Goal: Register for event/course

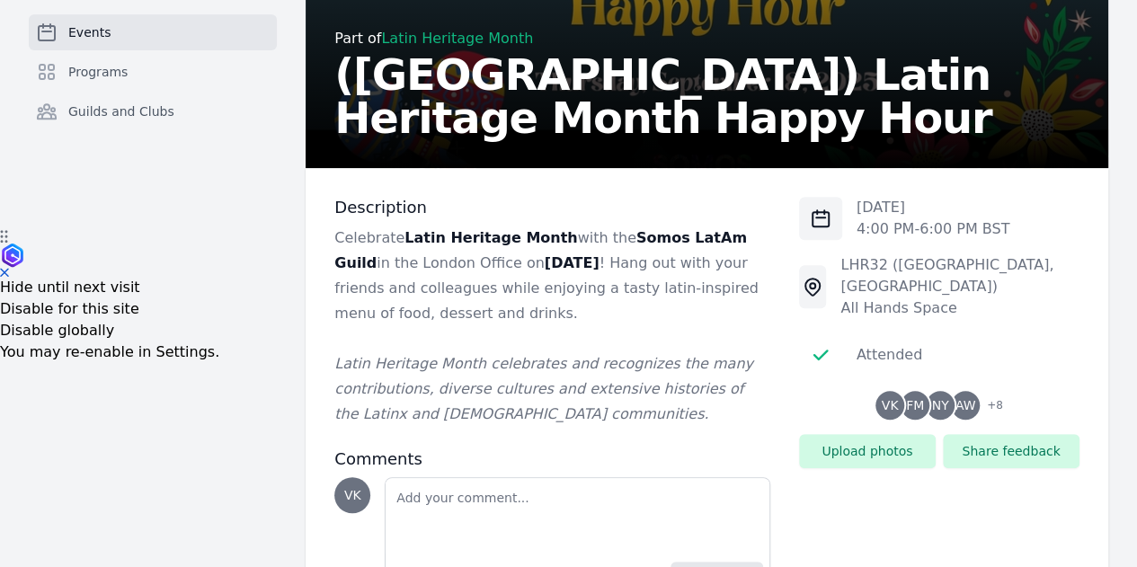
scroll to position [386, 0]
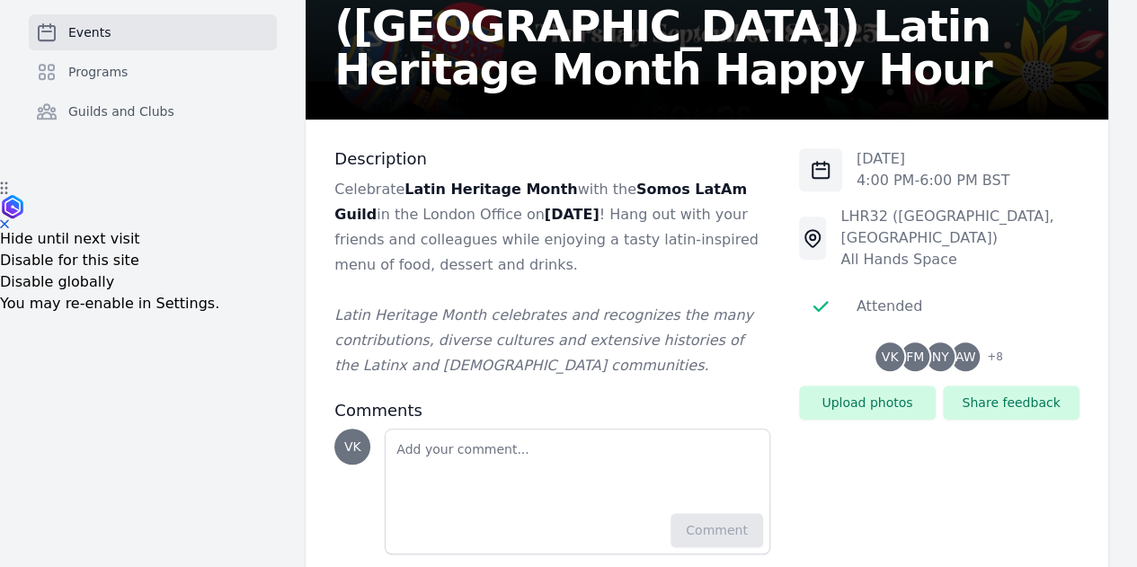
click at [65, 40] on link "Events" at bounding box center [153, 32] width 248 height 36
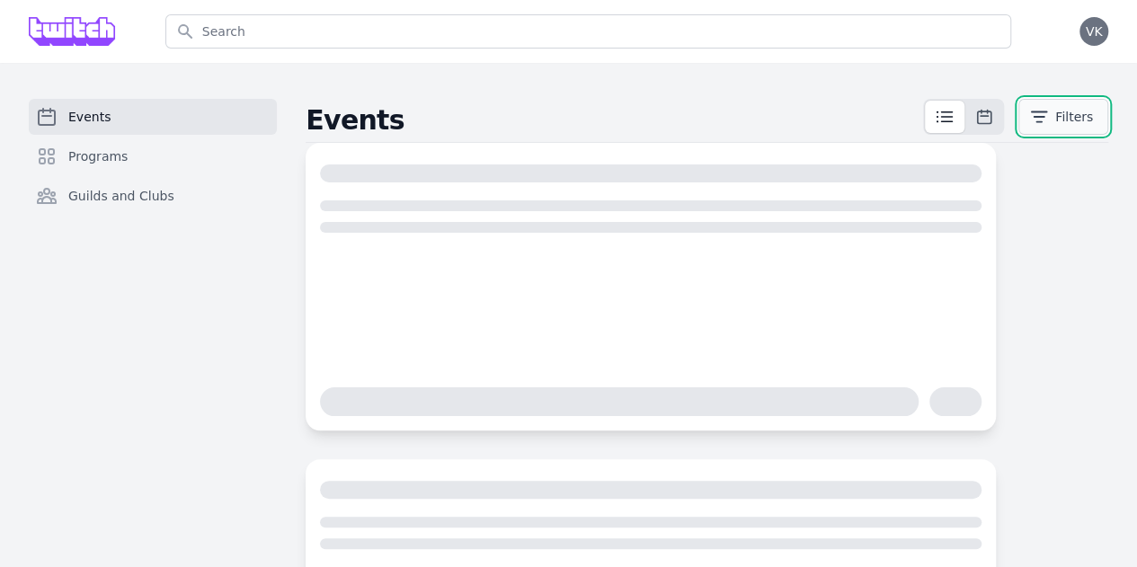
click at [1025, 103] on button "Filters" at bounding box center [1064, 117] width 90 height 36
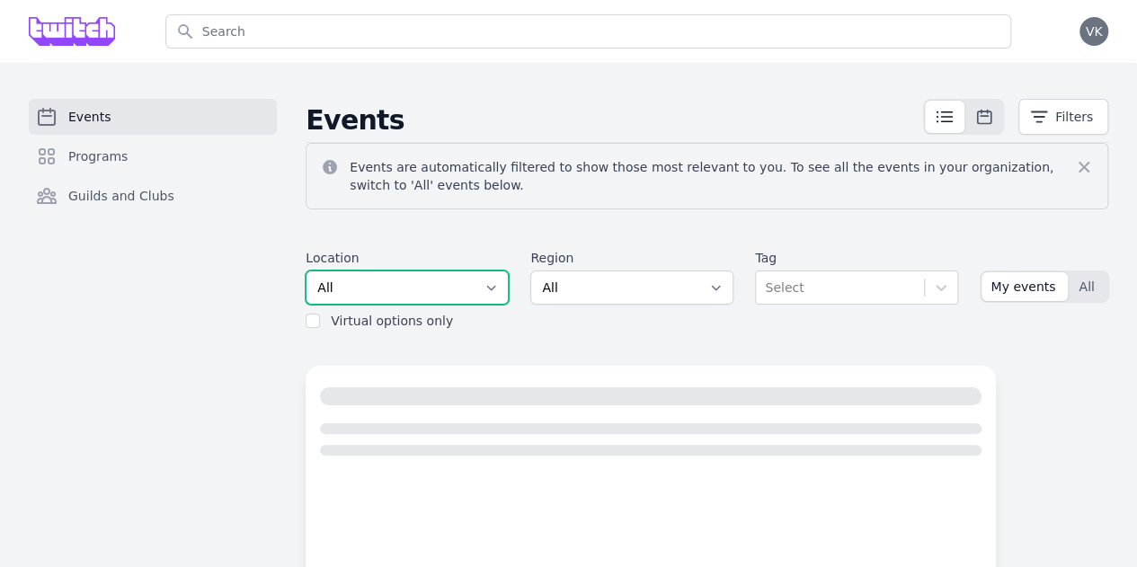
click at [320, 274] on select "All SEA81 Oscar (Seattle, WA) LHR32 (London, UK) SNA17 (Irvine, CA) LAX74 (Los …" at bounding box center [407, 288] width 203 height 34
select select "37"
click at [306, 271] on select "All SEA81 Oscar (Seattle, WA) LHR32 (London, UK) SNA17 (Irvine, CA) LAX74 (Los …" at bounding box center [407, 288] width 203 height 34
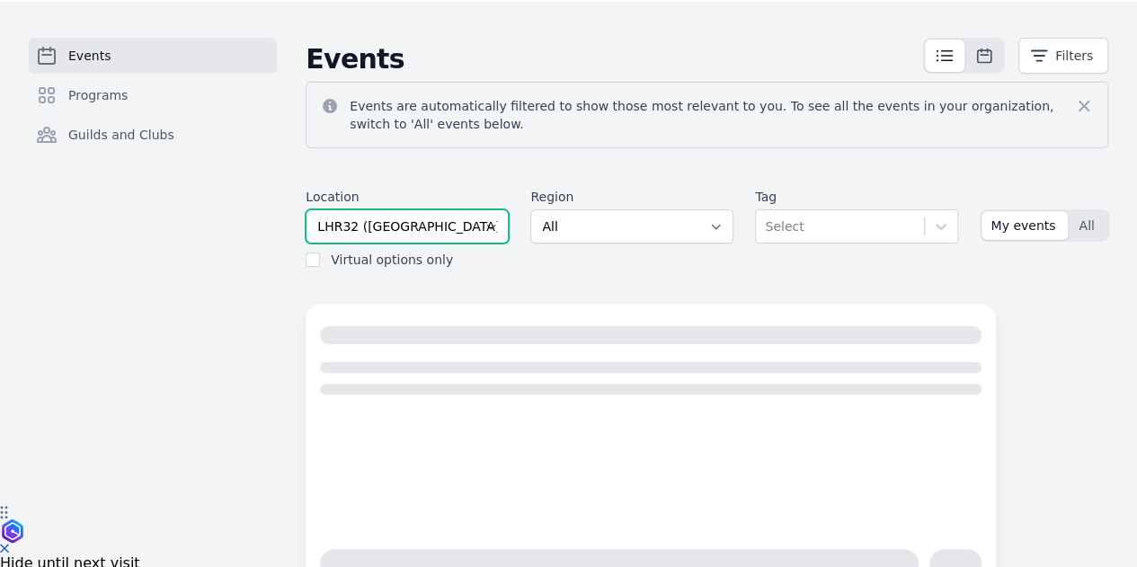
scroll to position [90, 0]
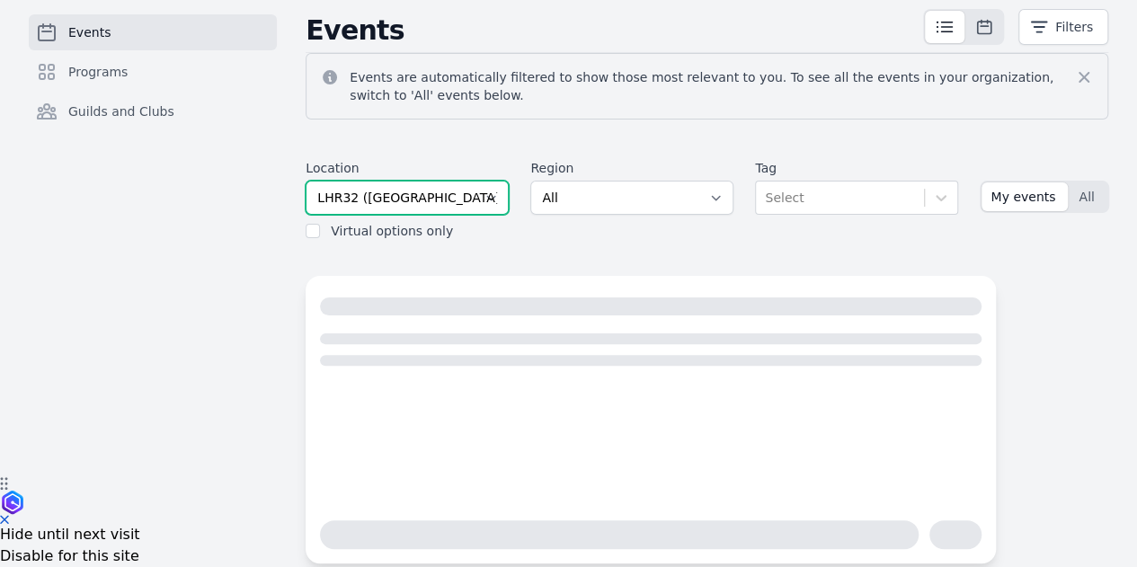
click at [306, 181] on select "All SEA81 Oscar (Seattle, WA) LHR32 (London, UK) SNA17 (Irvine, CA) LAX74 (Los …" at bounding box center [407, 198] width 203 height 34
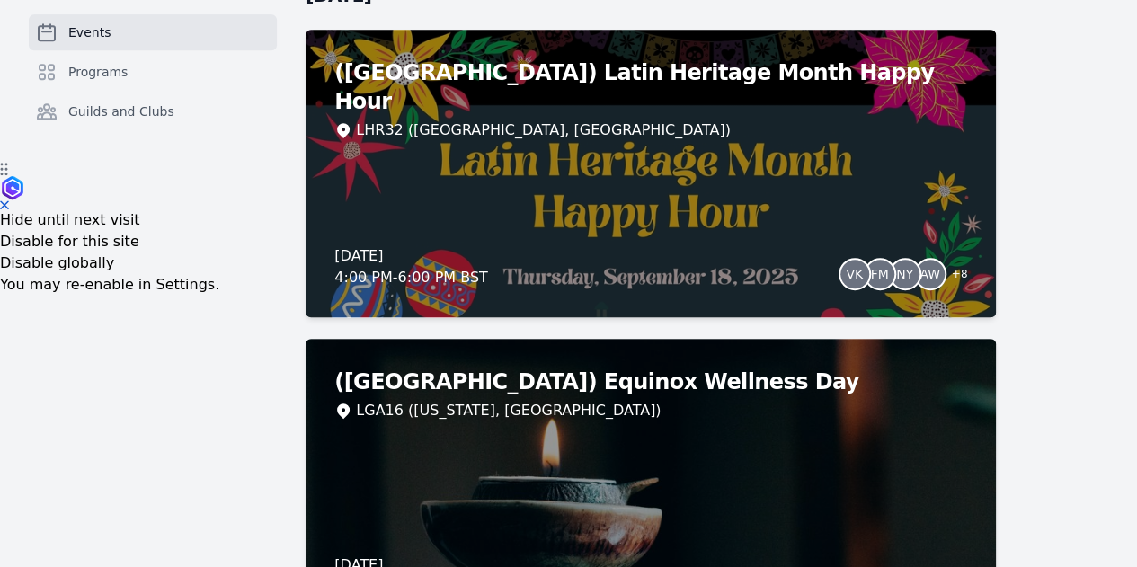
scroll to position [180, 0]
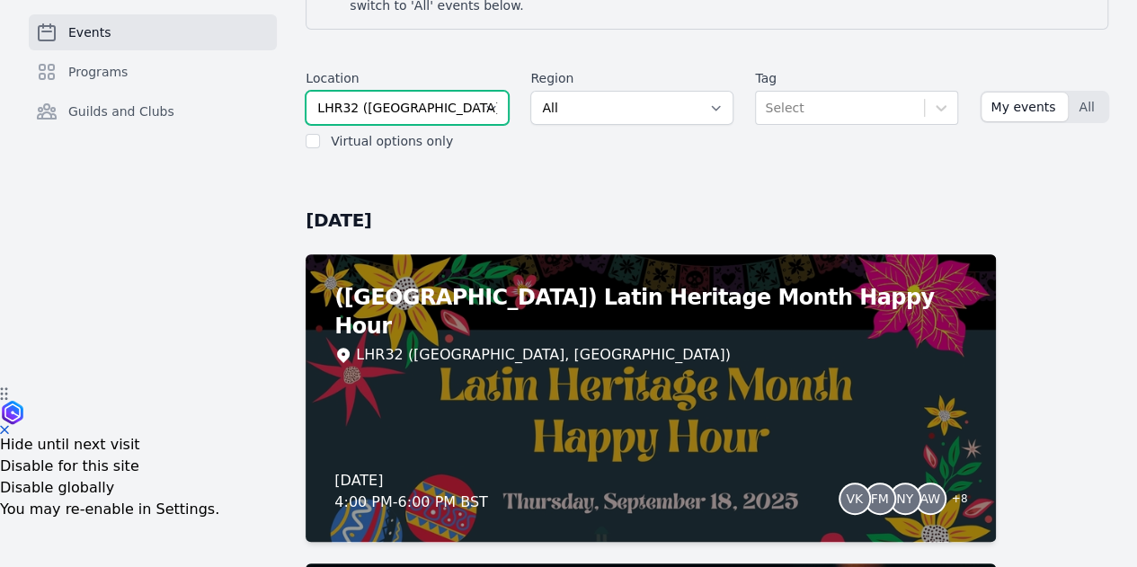
click at [358, 99] on select "All SEA81 Oscar (Seattle, WA) LHR32 (London, UK) SNA17 (Irvine, CA) LAX74 (Los …" at bounding box center [407, 108] width 203 height 34
click at [306, 91] on select "All SEA81 Oscar (Seattle, WA) LHR32 (London, UK) SNA17 (Irvine, CA) LAX74 (Los …" at bounding box center [407, 108] width 203 height 34
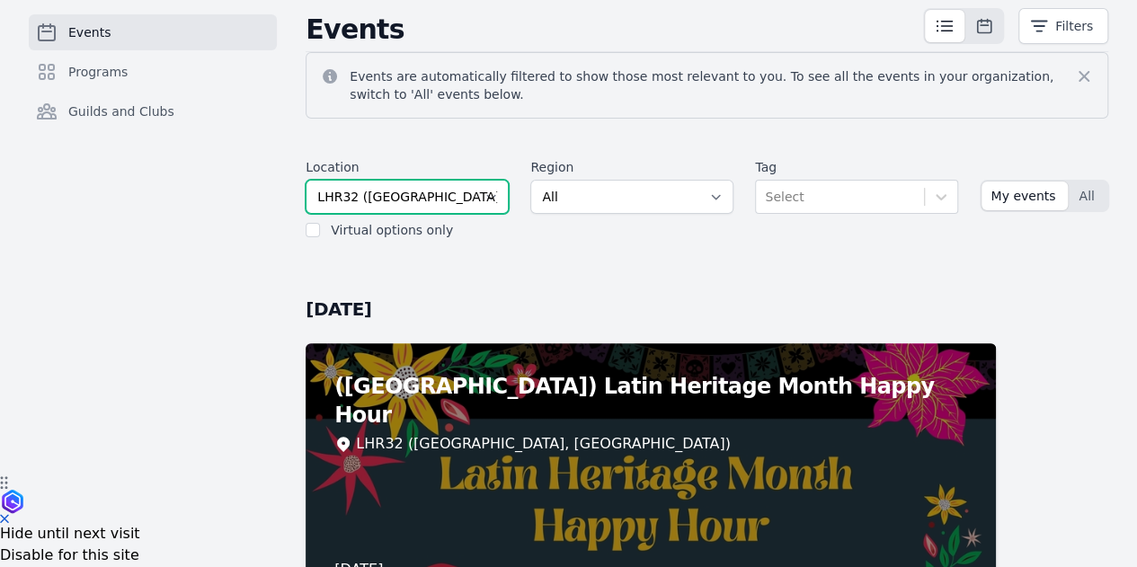
scroll to position [90, 0]
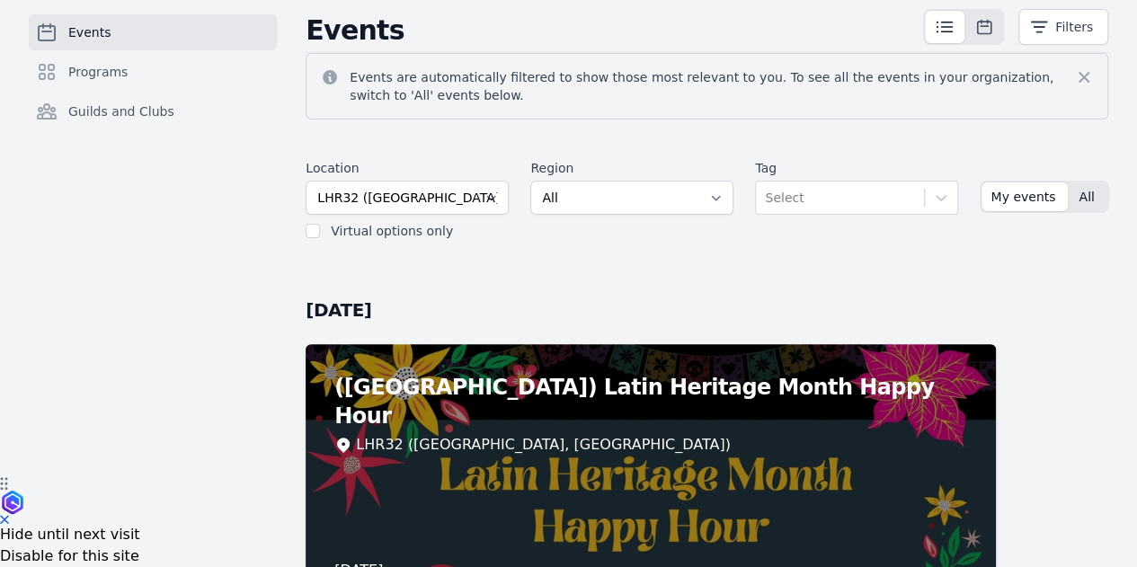
click at [1070, 183] on button "All" at bounding box center [1088, 197] width 37 height 29
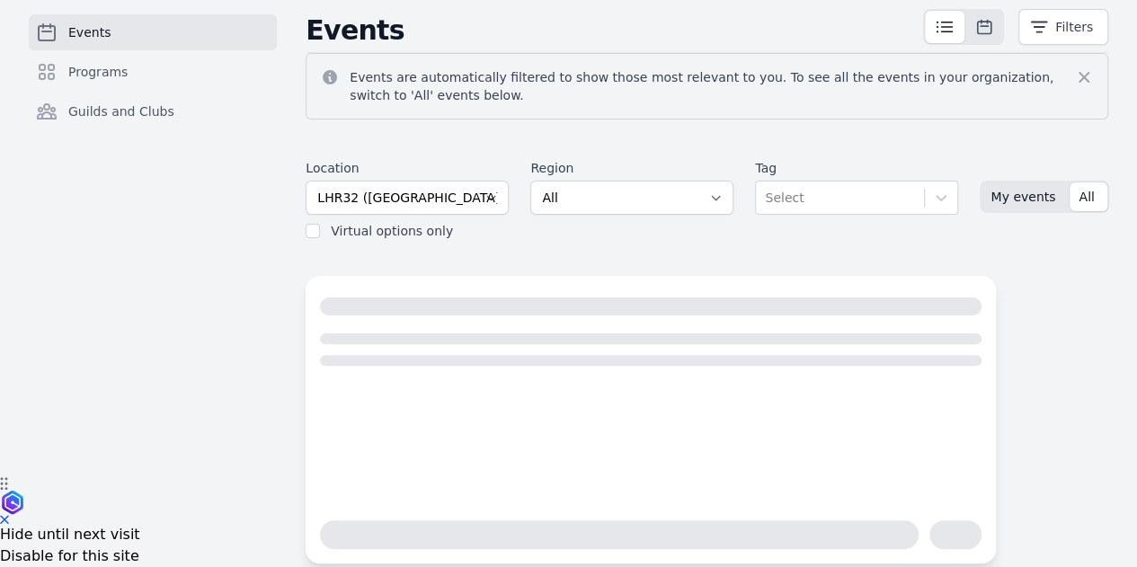
click at [991, 188] on span "My events" at bounding box center [1023, 197] width 65 height 18
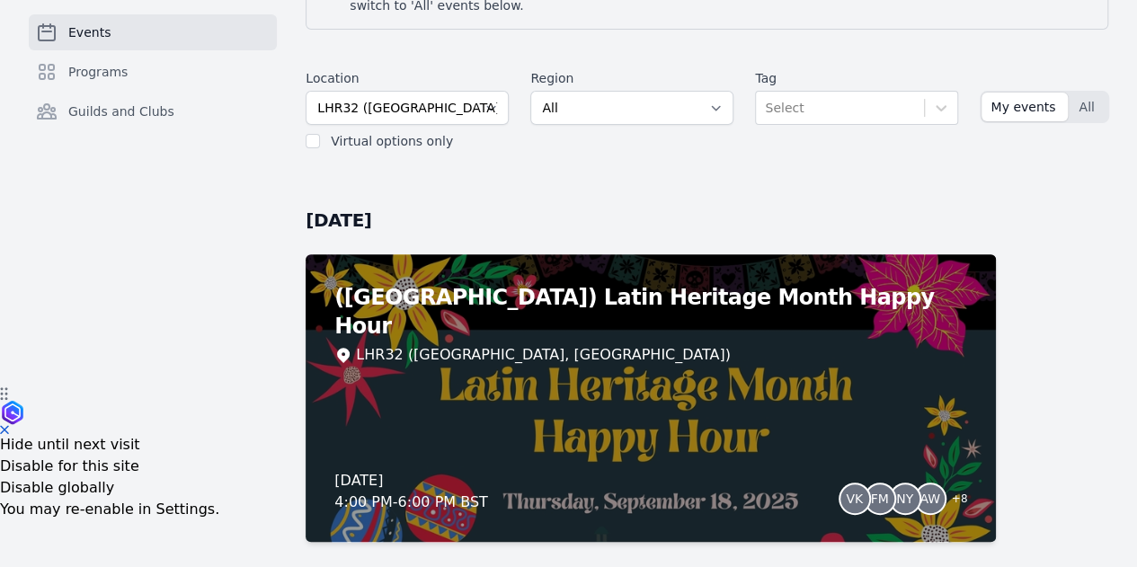
scroll to position [360, 0]
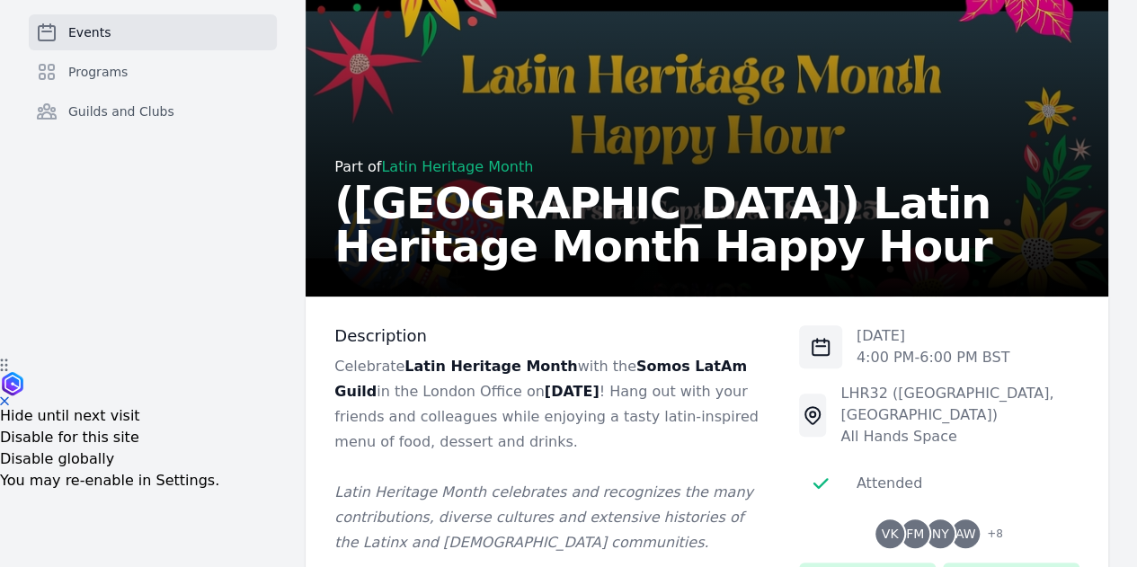
scroll to position [386, 0]
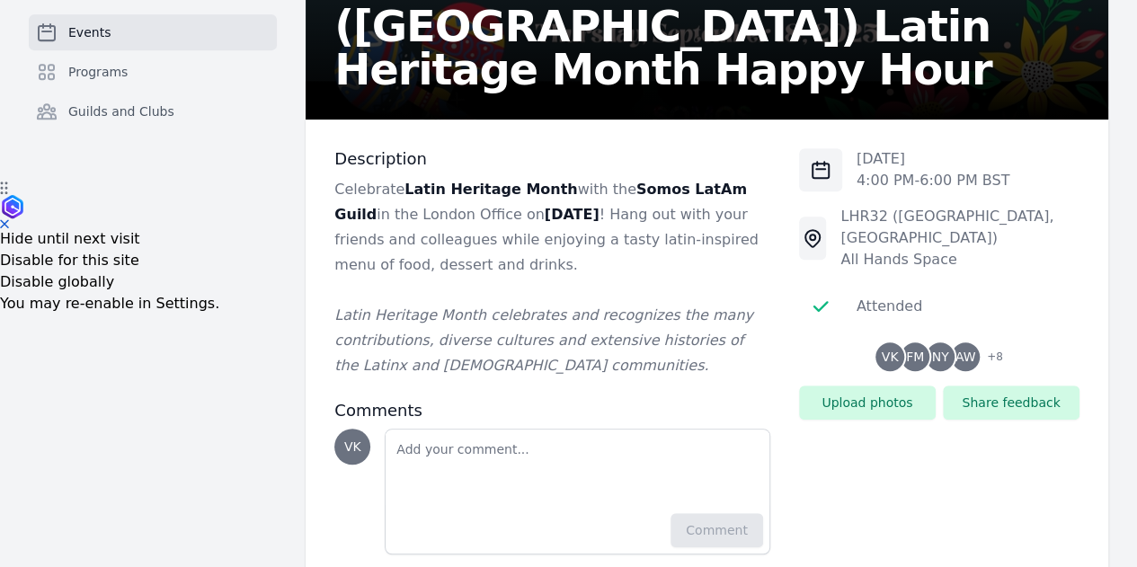
click at [545, 217] on strong "[DATE]" at bounding box center [572, 214] width 55 height 17
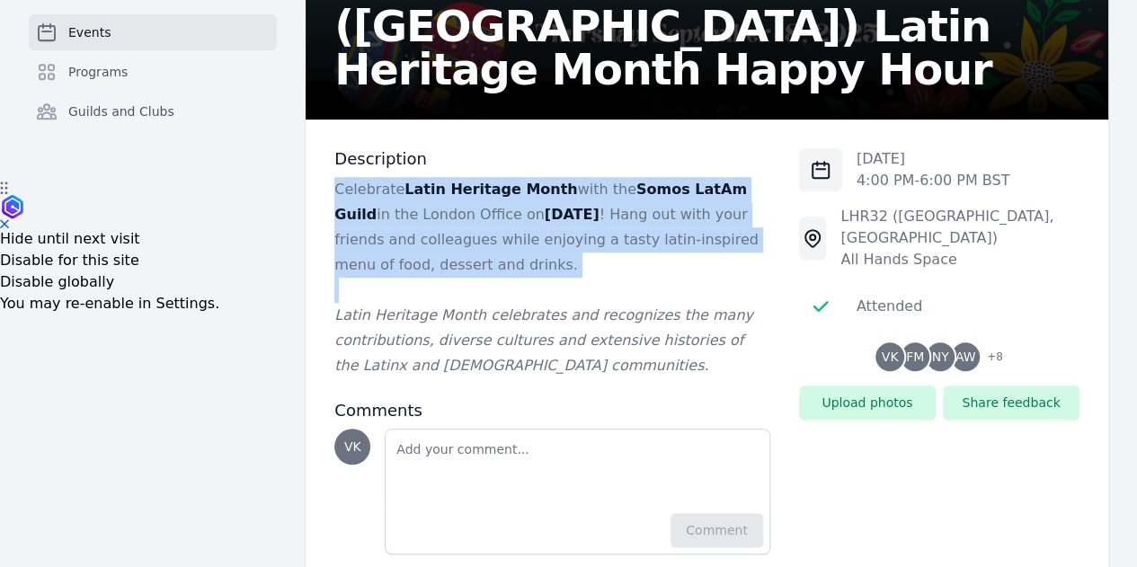
click at [545, 217] on strong "[DATE]" at bounding box center [572, 214] width 55 height 17
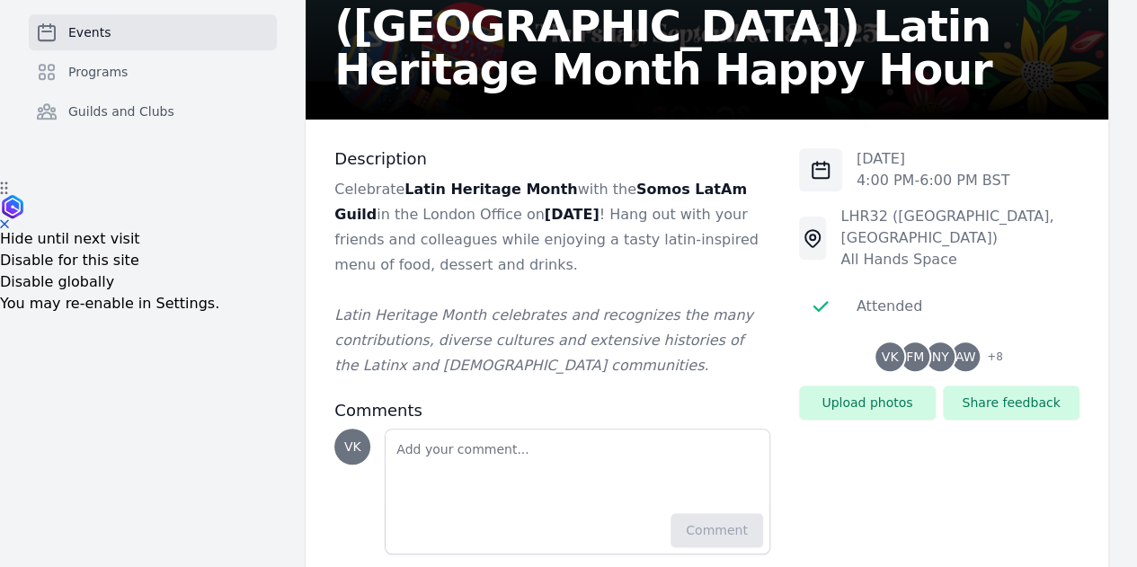
click at [306, 294] on div "Description Celebrate Latin Heritage Month with the Somos LatAm Guild in the [G…" at bounding box center [707, 352] width 803 height 464
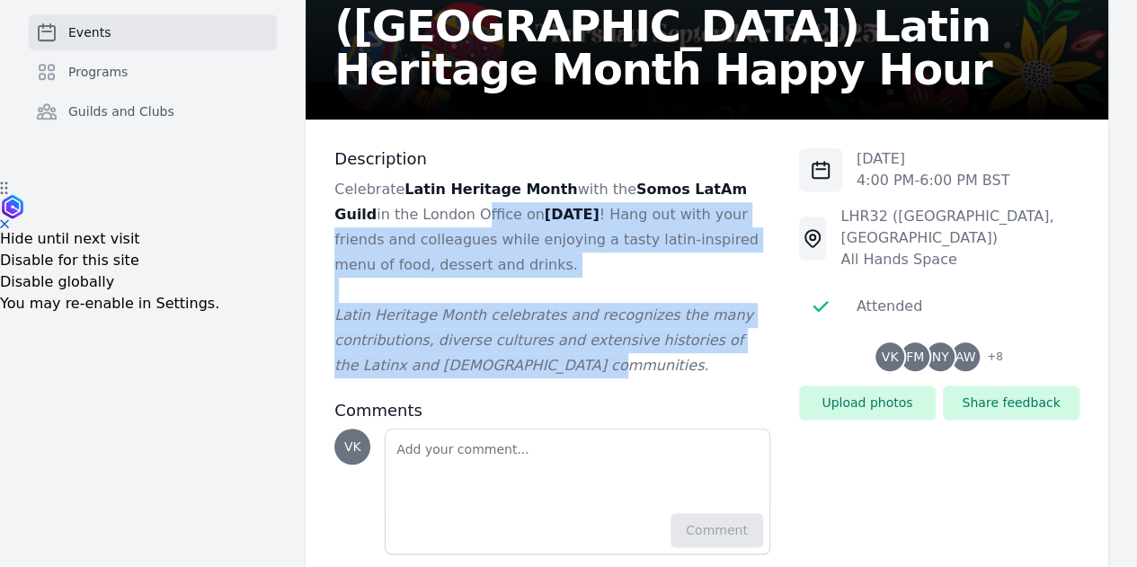
drag, startPoint x: 734, startPoint y: 324, endPoint x: 437, endPoint y: 103, distance: 369.5
click at [306, 202] on div "Description Celebrate Latin Heritage Month with the Somos LatAm Guild in the [G…" at bounding box center [707, 352] width 803 height 464
